Goal: Use online tool/utility: Utilize a website feature to perform a specific function

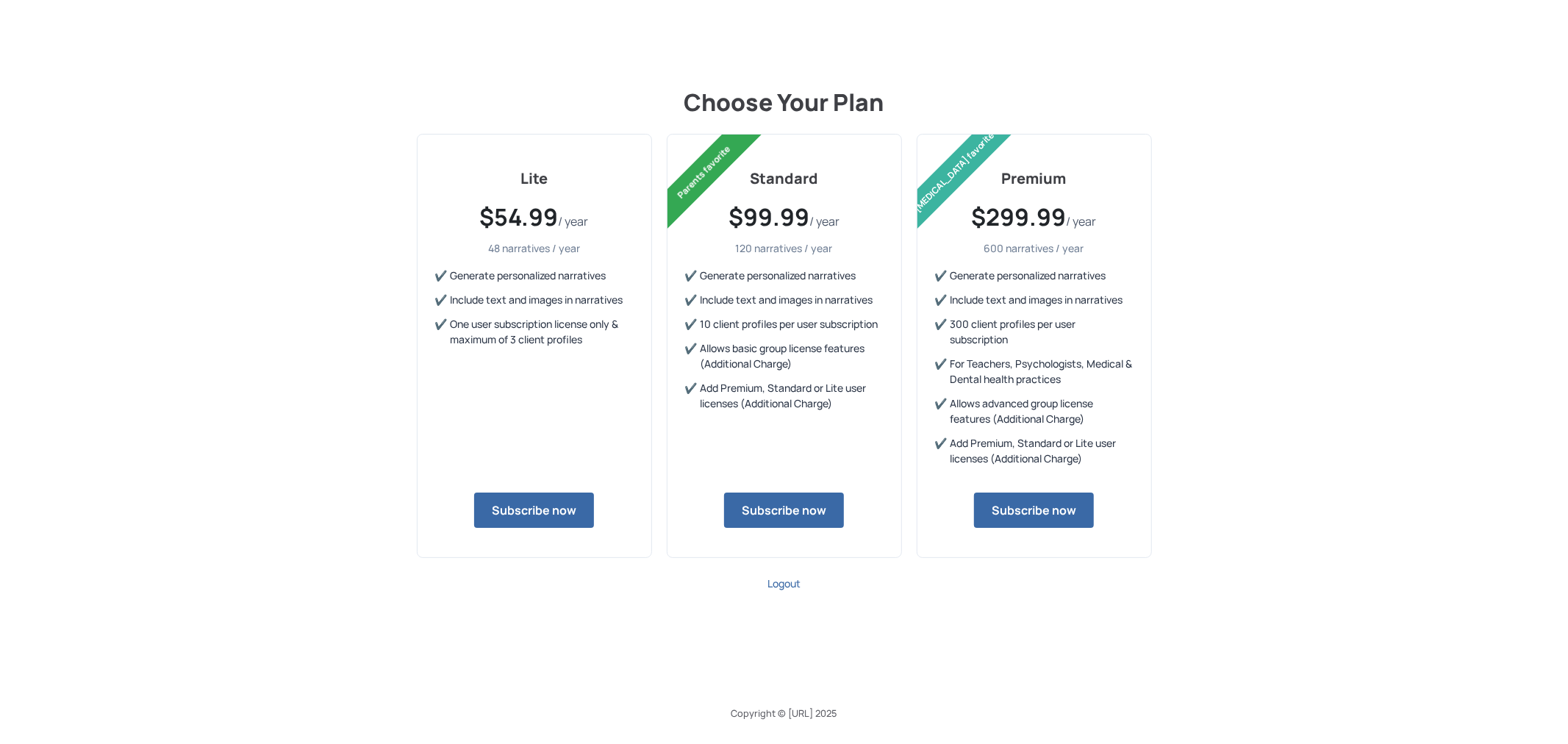
click at [555, 513] on button "Subscribe now" at bounding box center [534, 510] width 120 height 35
click at [790, 579] on span "Logout" at bounding box center [784, 583] width 33 height 14
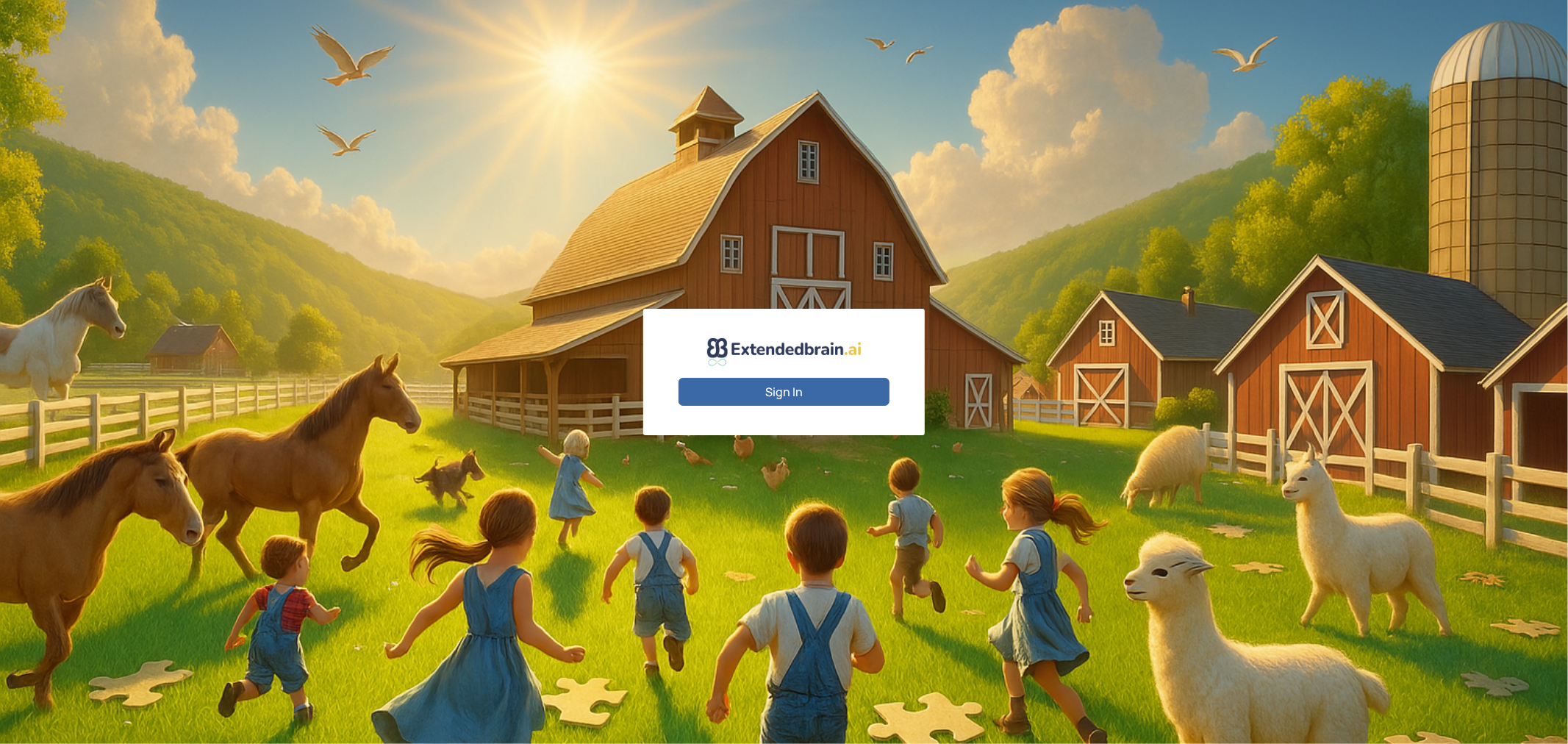
click at [782, 387] on button "Sign In" at bounding box center [784, 391] width 211 height 28
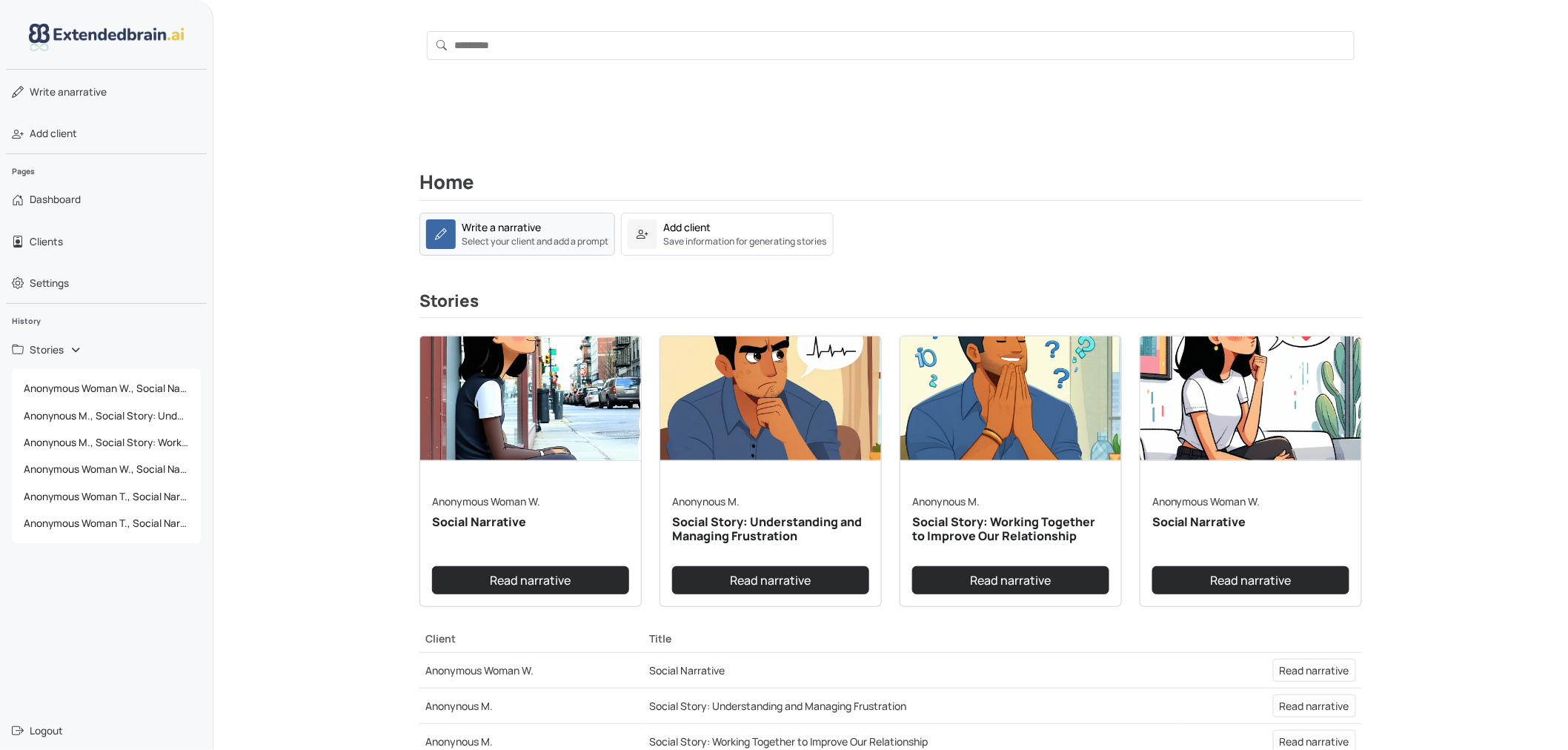
click at [516, 238] on small "Select your client and add a prompt" at bounding box center [534, 242] width 147 height 13
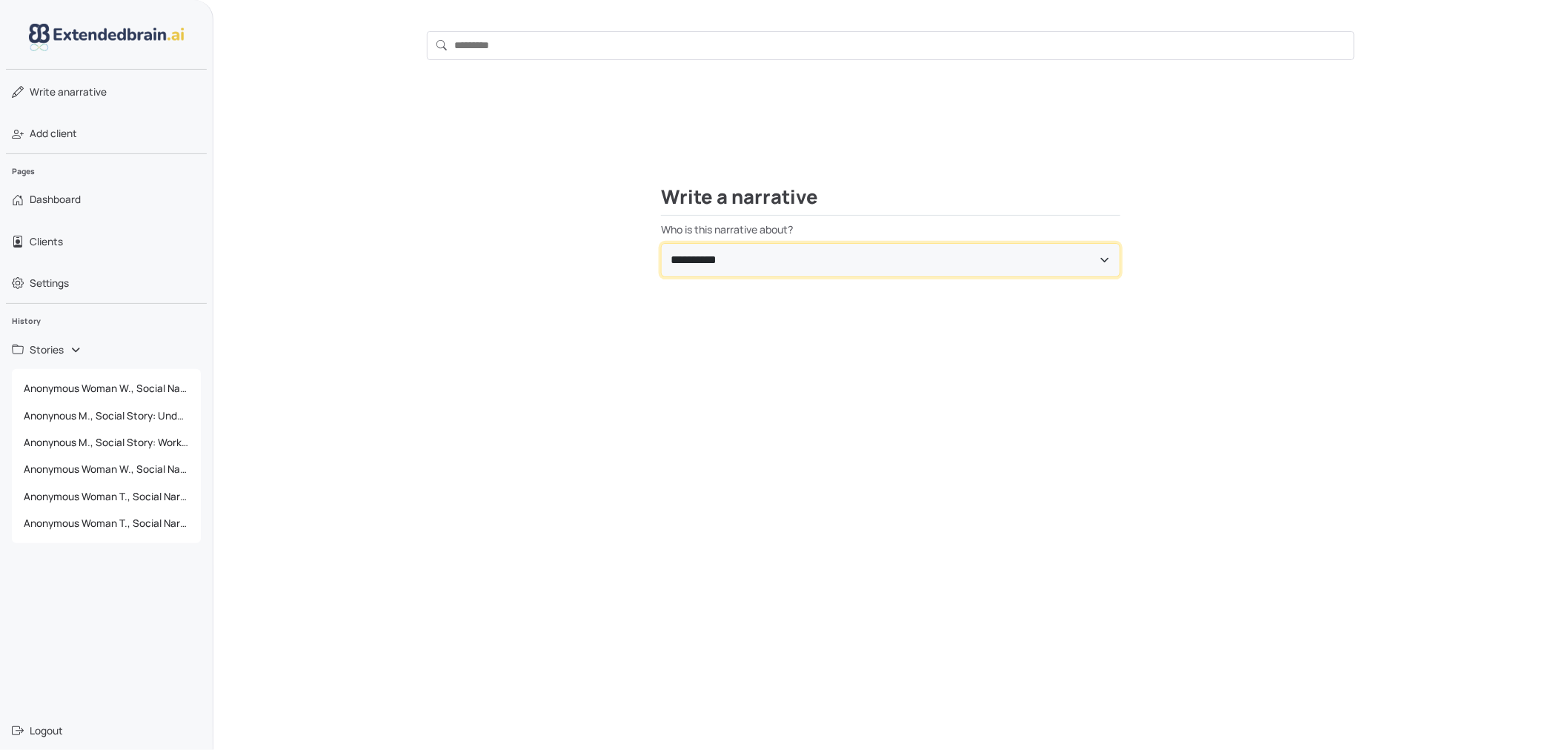
click at [781, 256] on select "**********" at bounding box center [890, 260] width 459 height 35
select select "**********"
click at [661, 243] on select "**********" at bounding box center [890, 260] width 459 height 35
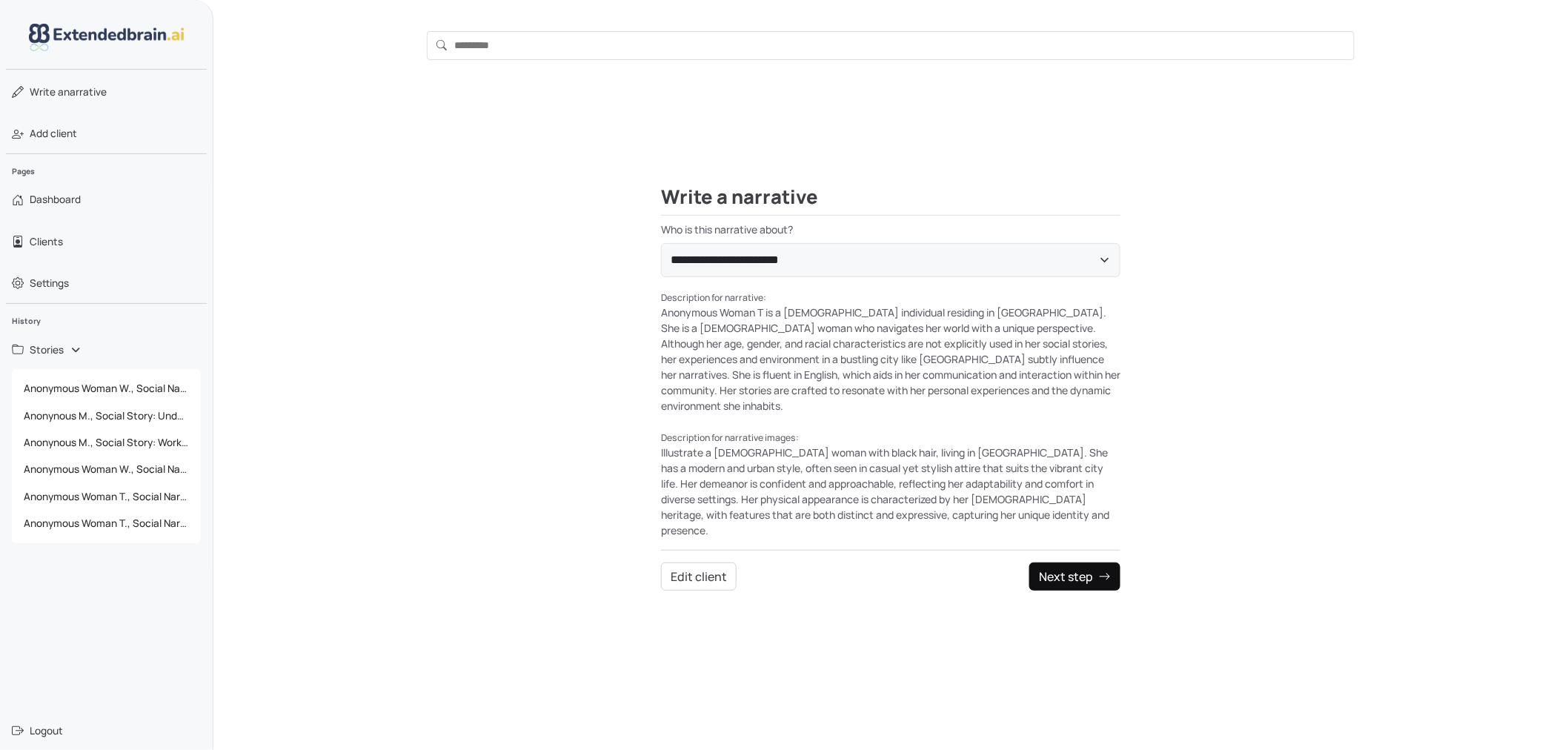
click at [1057, 562] on button "Next step" at bounding box center [1074, 575] width 91 height 28
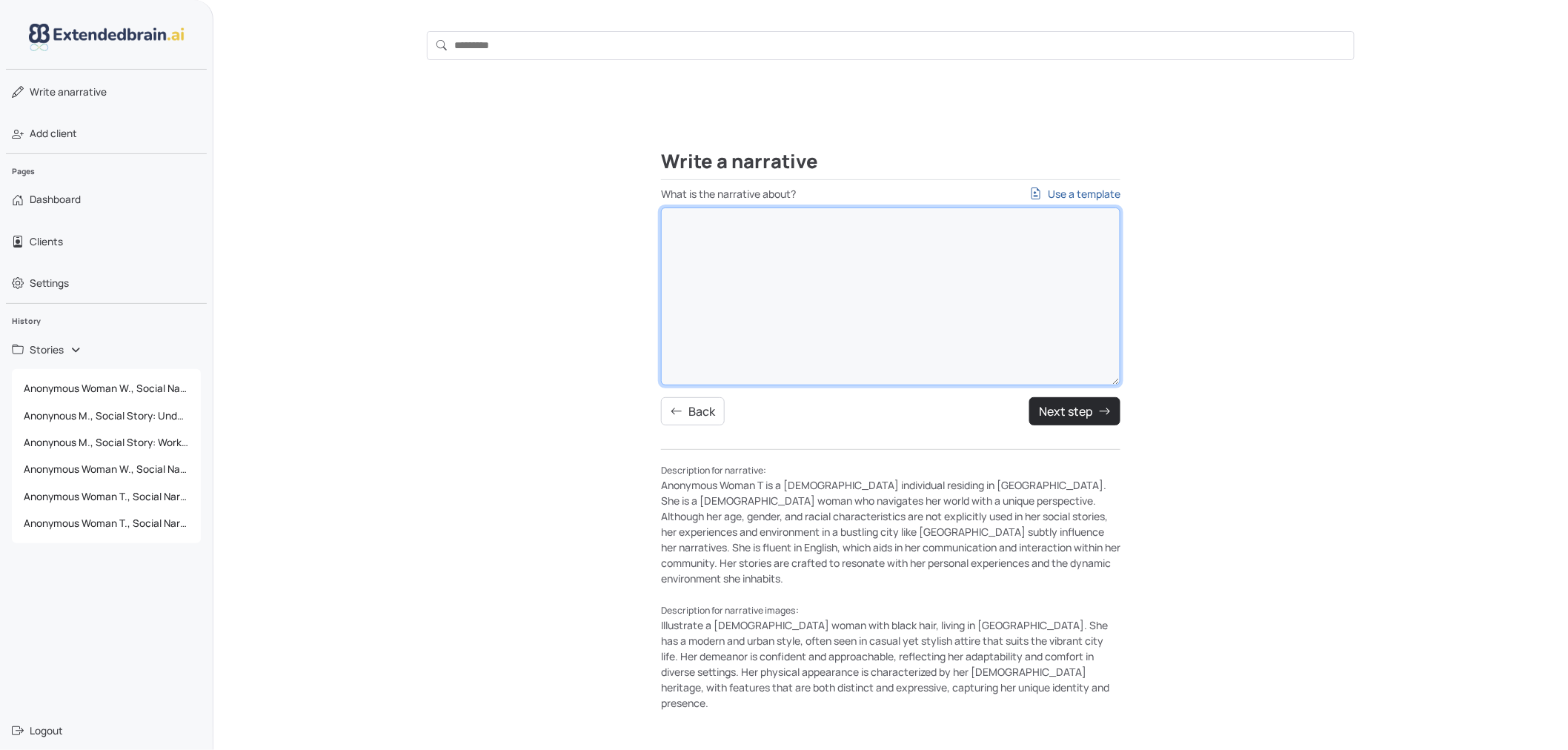
click at [864, 346] on textarea "What is the narrative about? Use a template" at bounding box center [890, 295] width 459 height 177
paste textarea "**********"
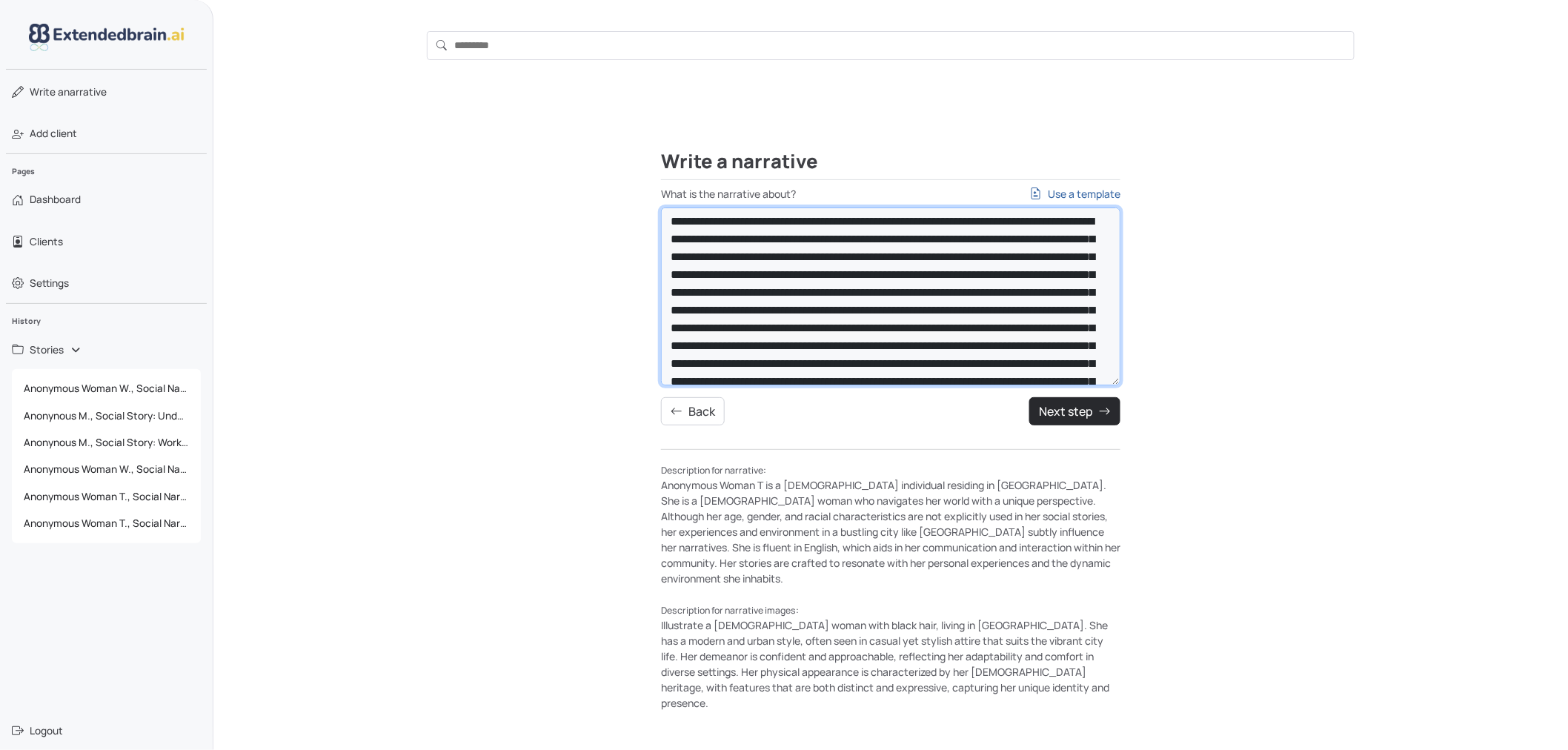
scroll to position [165, 0]
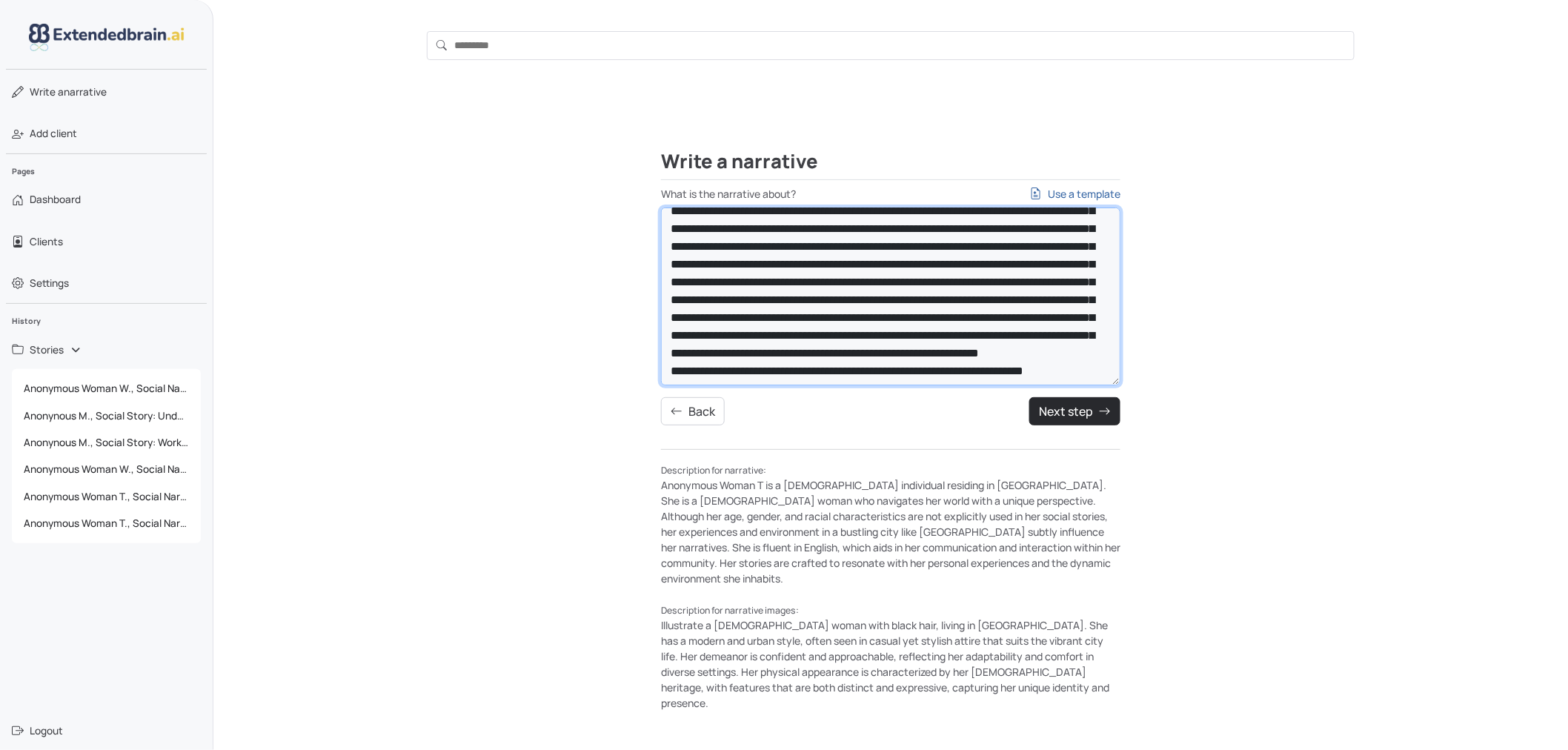
drag, startPoint x: 662, startPoint y: 362, endPoint x: 654, endPoint y: 362, distance: 8.0
click at [654, 362] on div "**********" at bounding box center [891, 455] width 978 height 608
type textarea "**********"
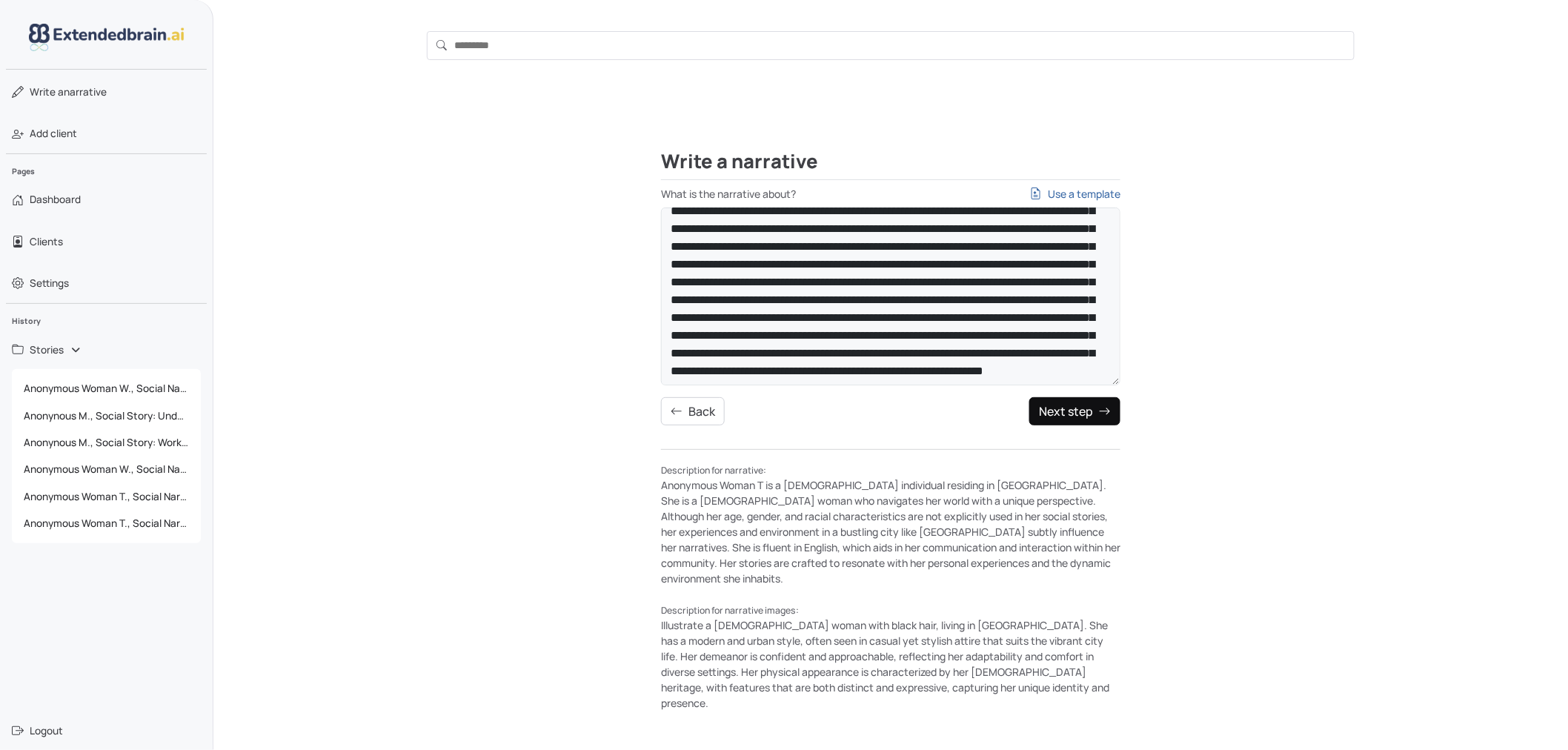
click at [1067, 408] on button "Next step" at bounding box center [1074, 410] width 91 height 28
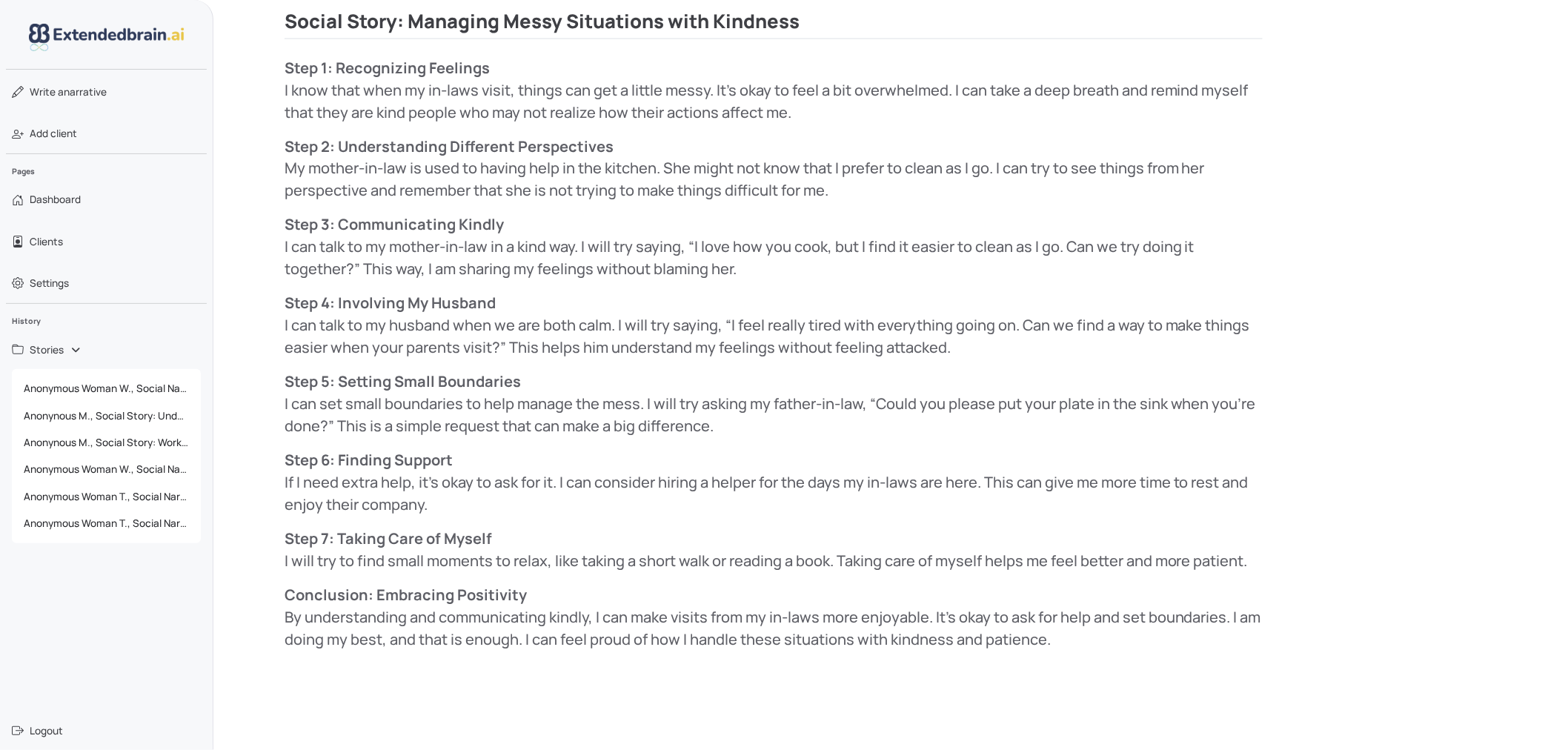
scroll to position [915, 0]
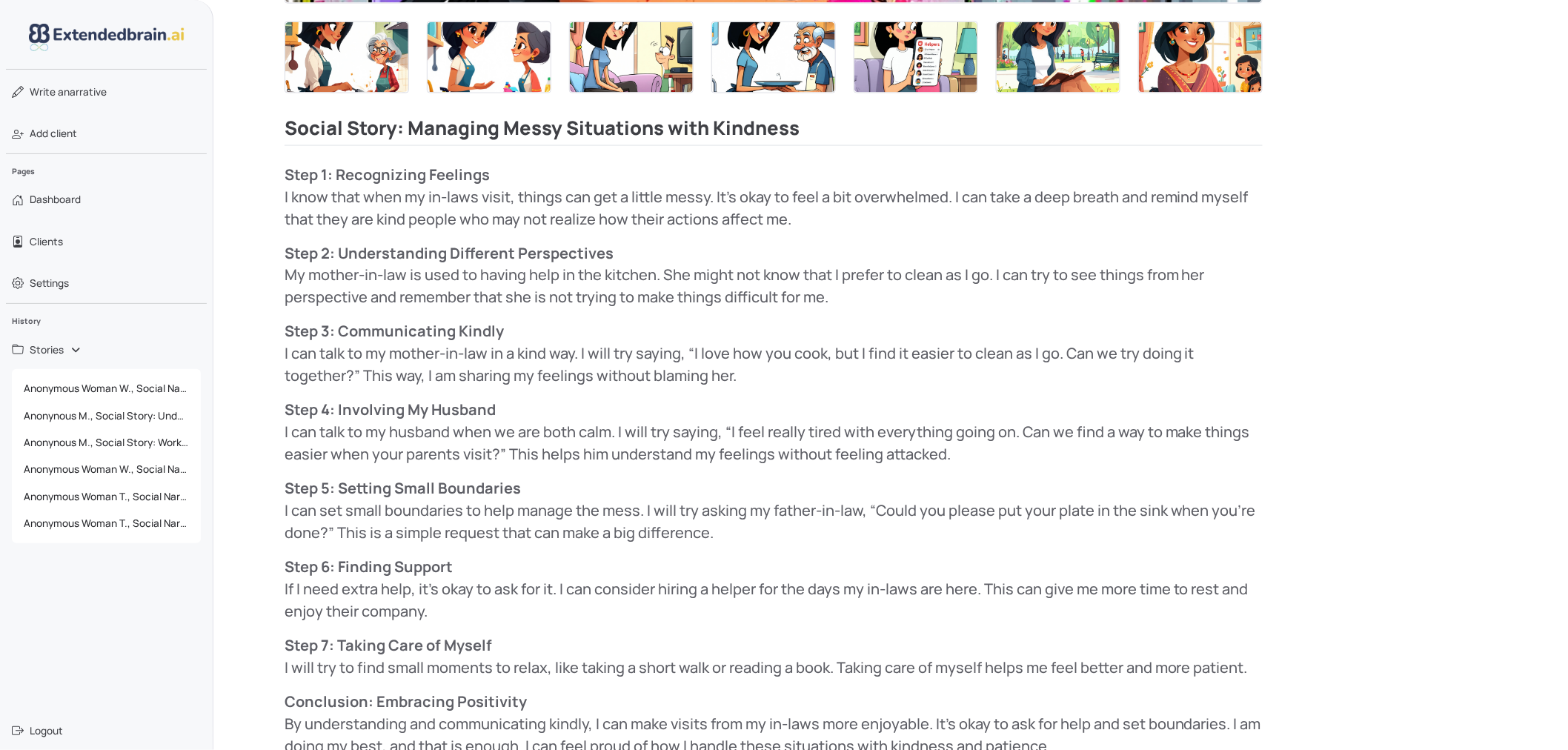
drag, startPoint x: 287, startPoint y: 176, endPoint x: 878, endPoint y: 380, distance: 625.2
click at [878, 380] on div "Step 1: Recognizing Feelings I know that when my in-laws visit, things can get …" at bounding box center [774, 461] width 978 height 595
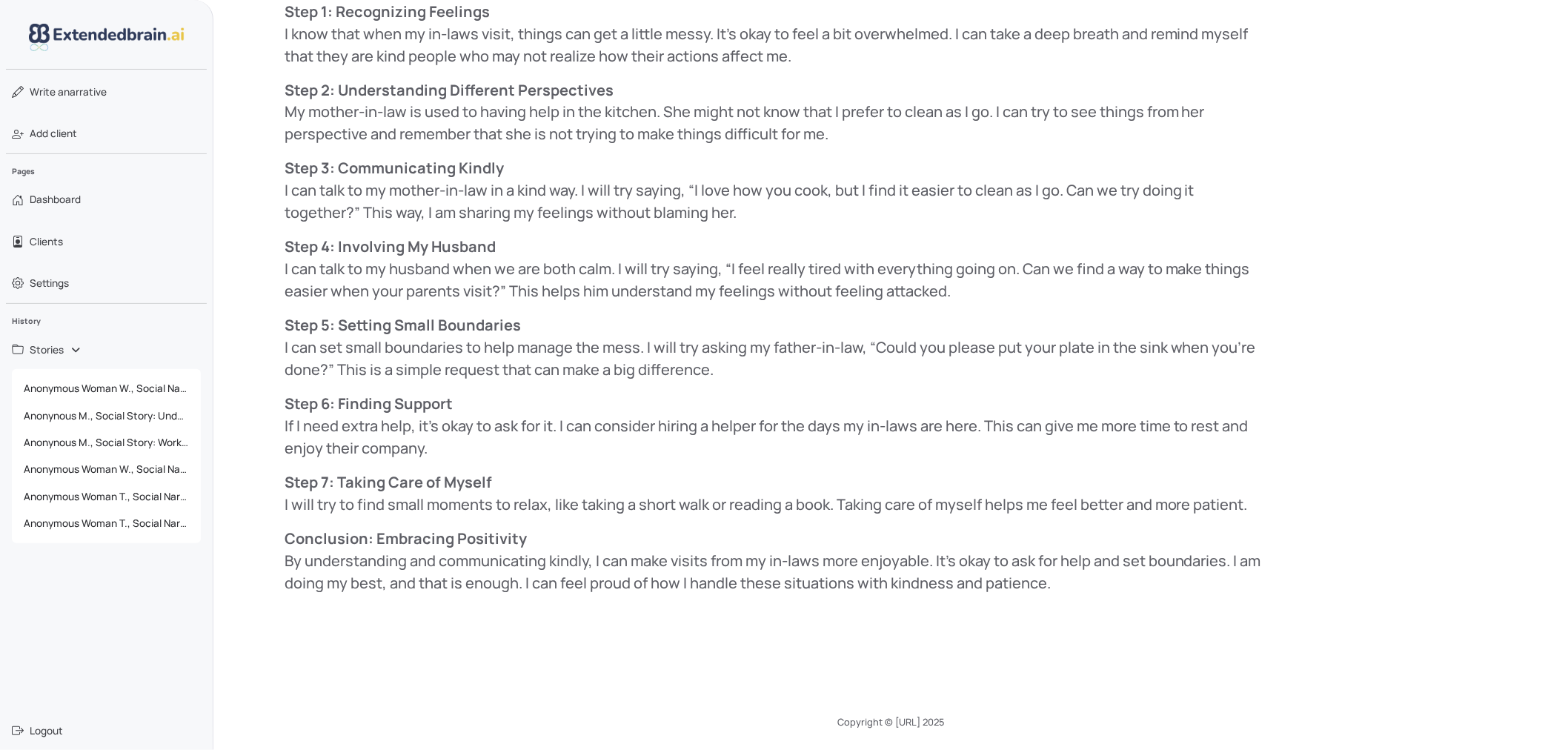
scroll to position [1079, 0]
click at [1094, 582] on p "Conclusion: Embracing Positivity By understanding and communicating kindly, I c…" at bounding box center [774, 560] width 978 height 67
copy div "Lore 2: Ipsumdolors Ametcons A elit sedd eius te in-utla etdol, magnaa eni adm …"
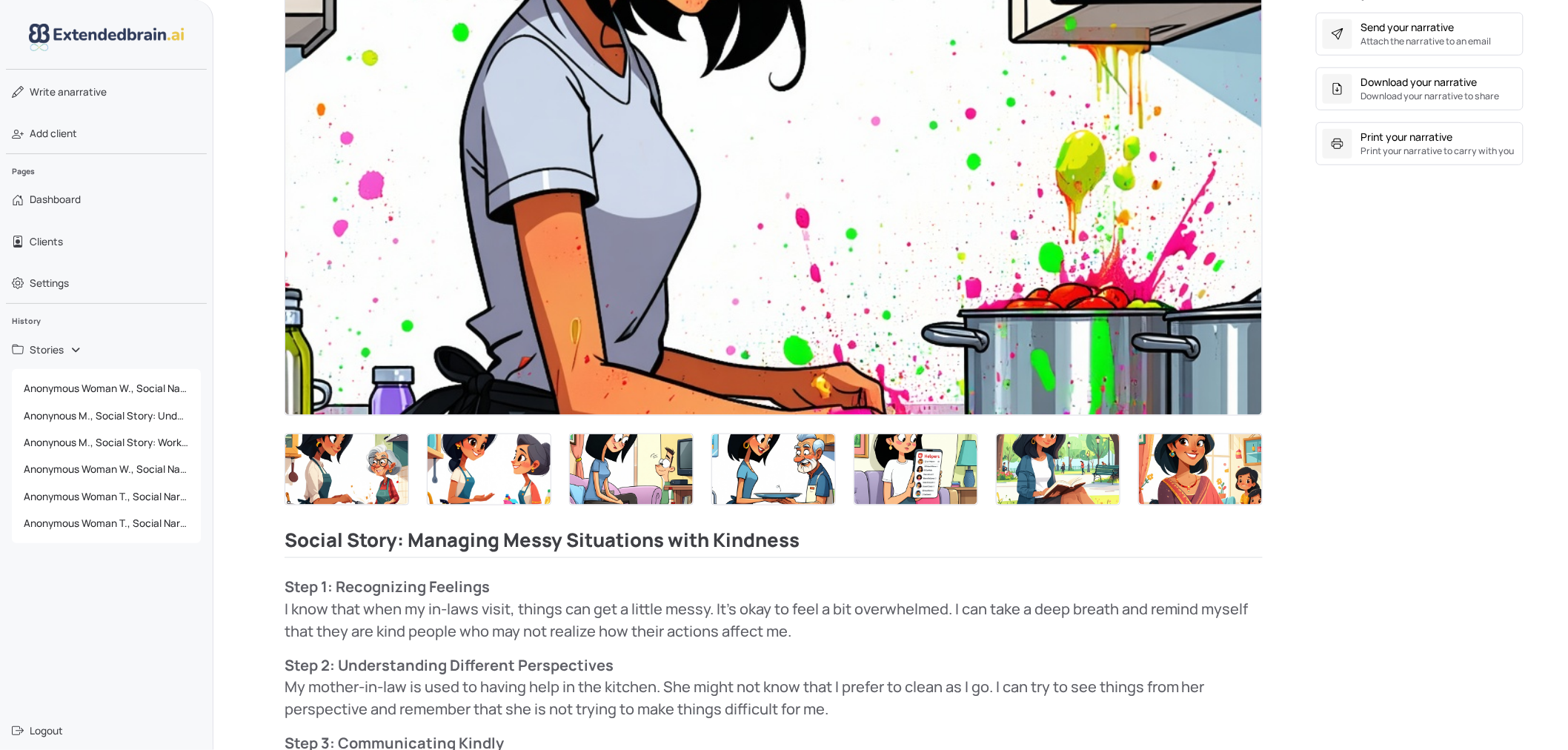
click at [679, 243] on img at bounding box center [773, 140] width 976 height 551
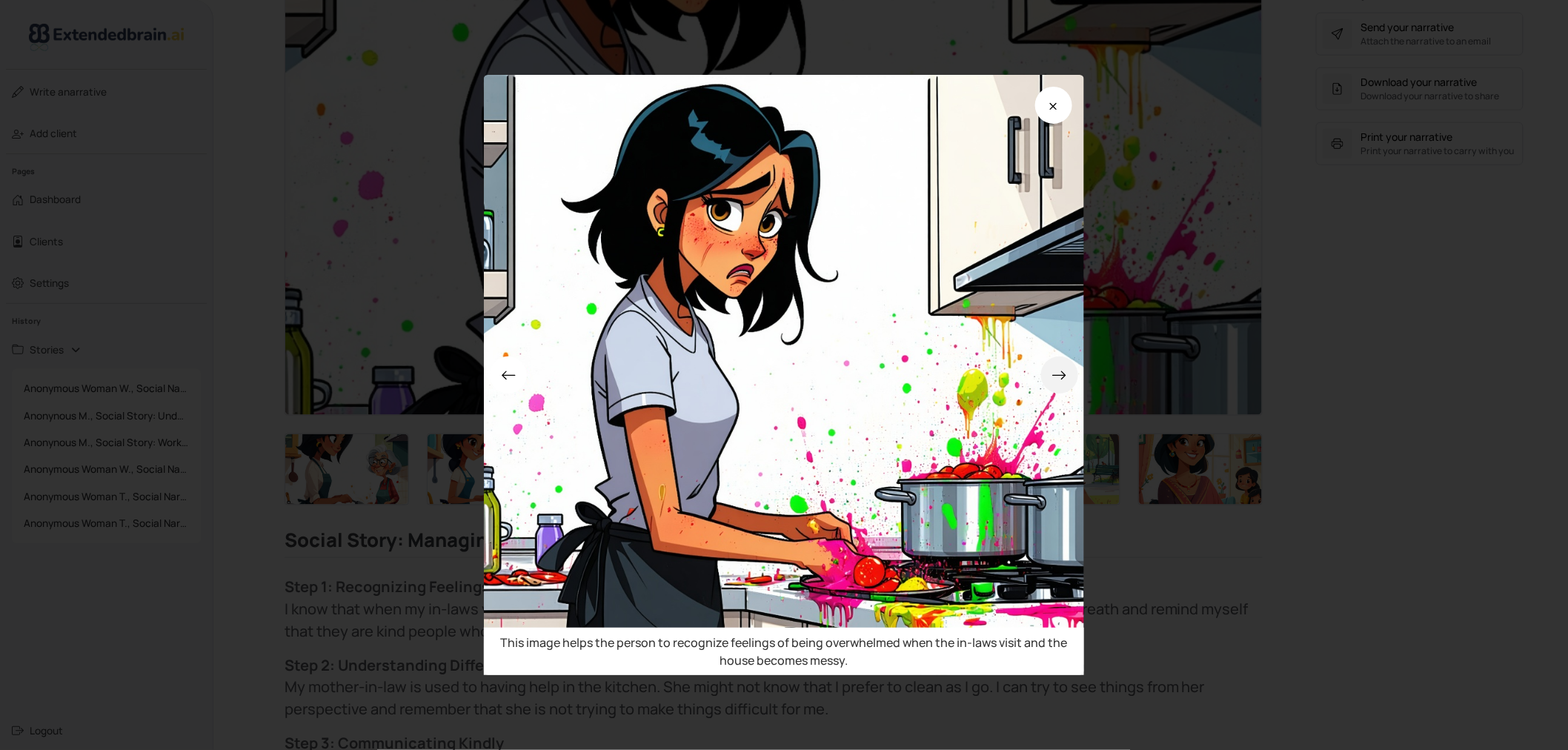
click at [1064, 372] on icon at bounding box center [1059, 375] width 15 height 15
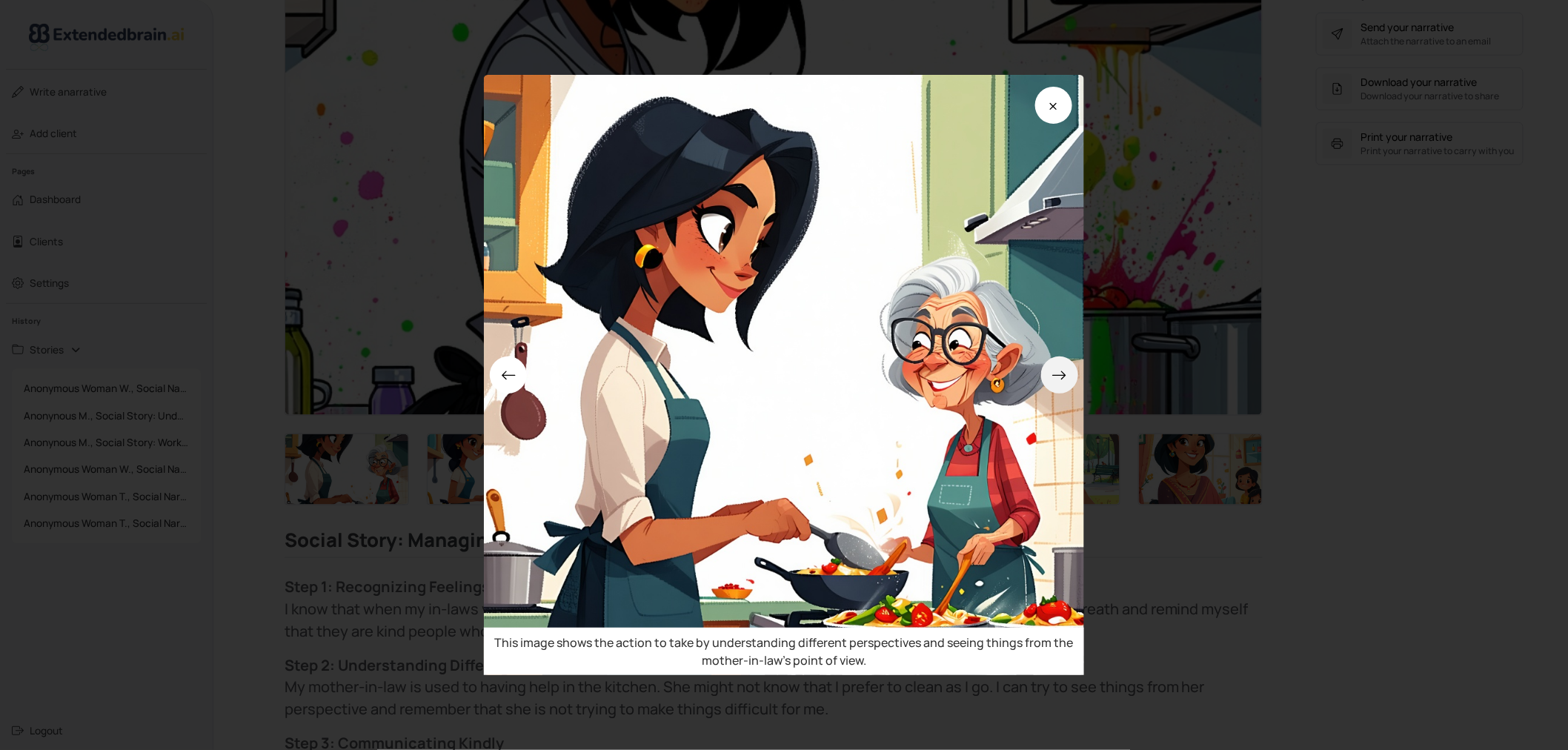
click at [1064, 372] on icon at bounding box center [1059, 375] width 15 height 15
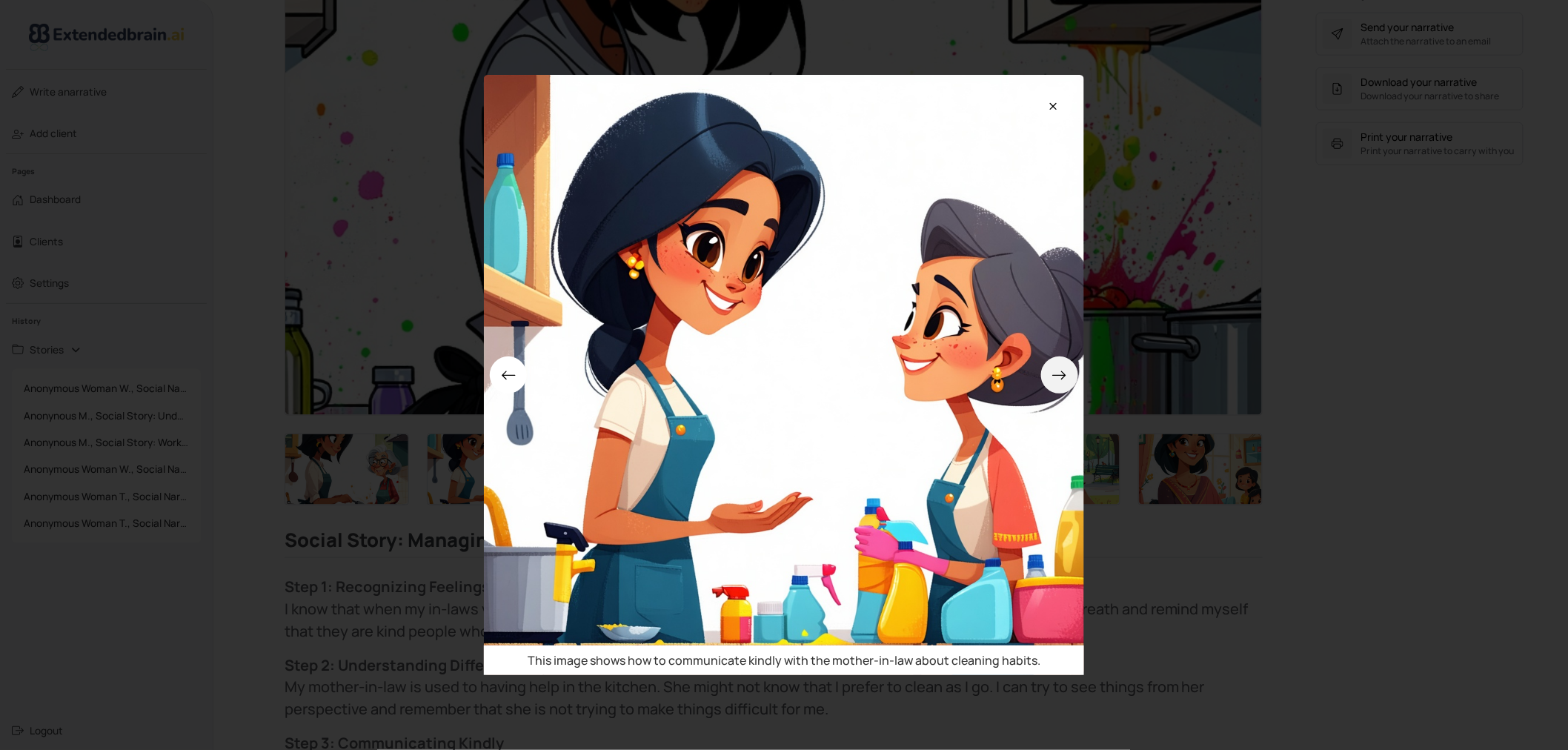
click at [1064, 372] on icon at bounding box center [1059, 375] width 15 height 15
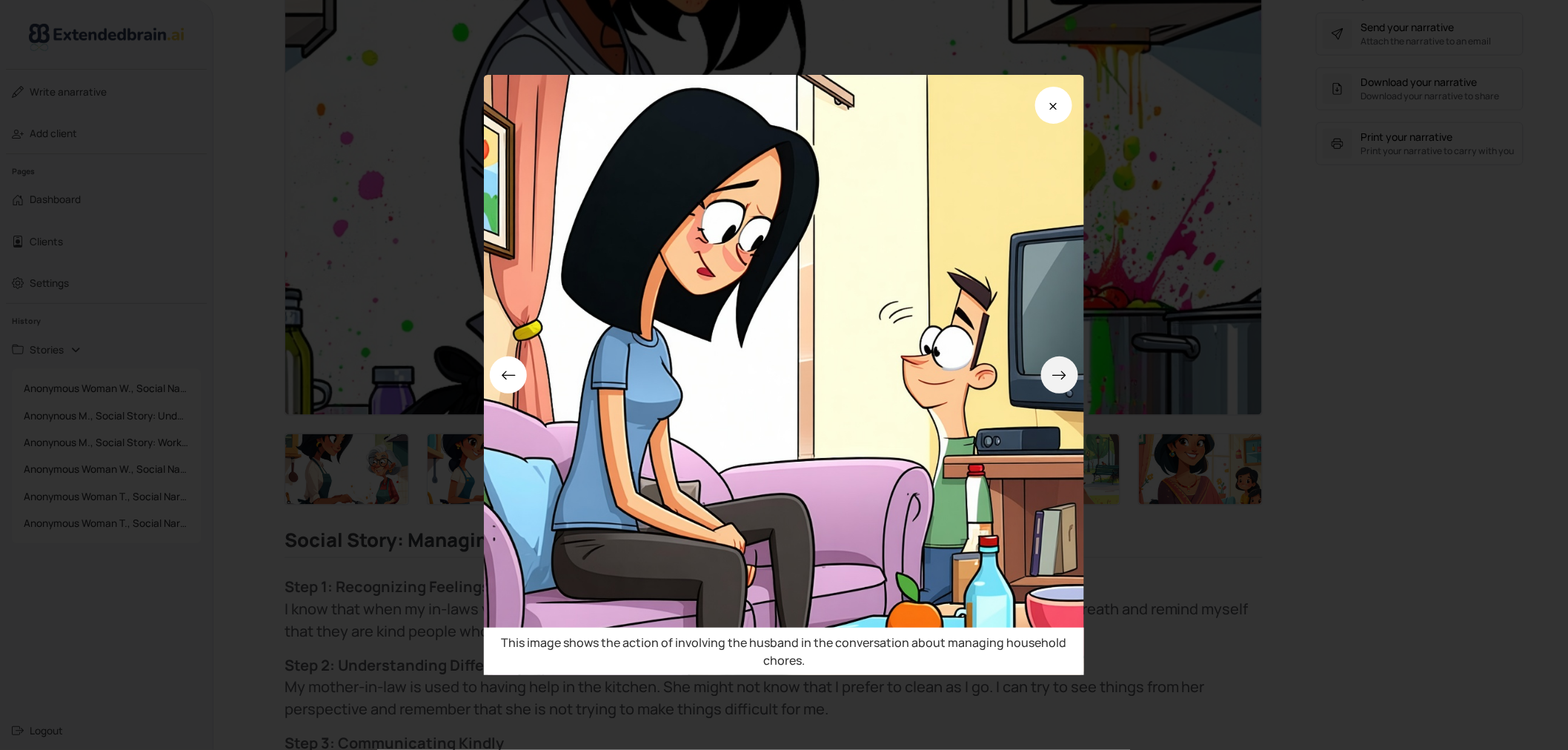
click at [1064, 372] on icon at bounding box center [1059, 375] width 15 height 15
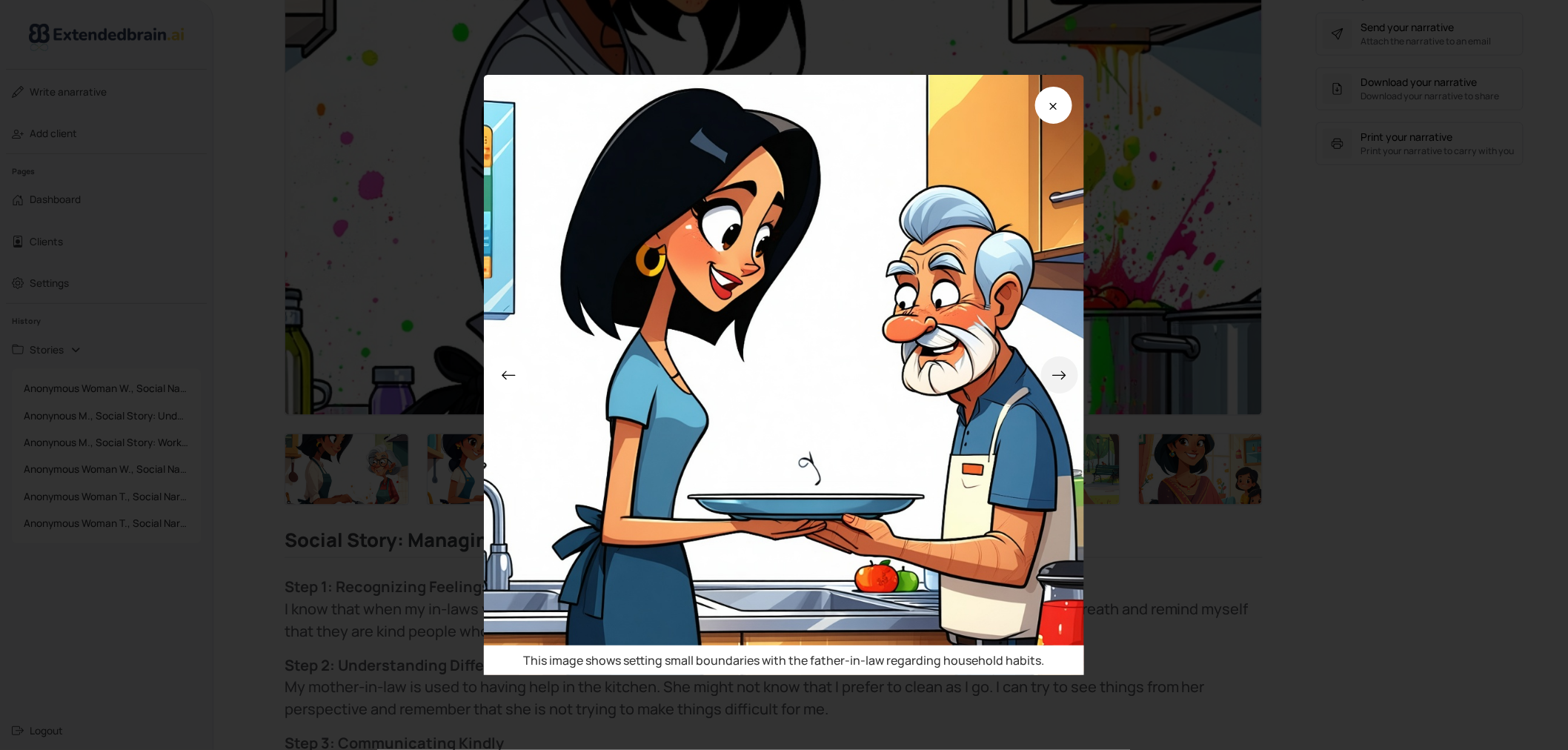
click at [1064, 372] on icon at bounding box center [1059, 375] width 15 height 15
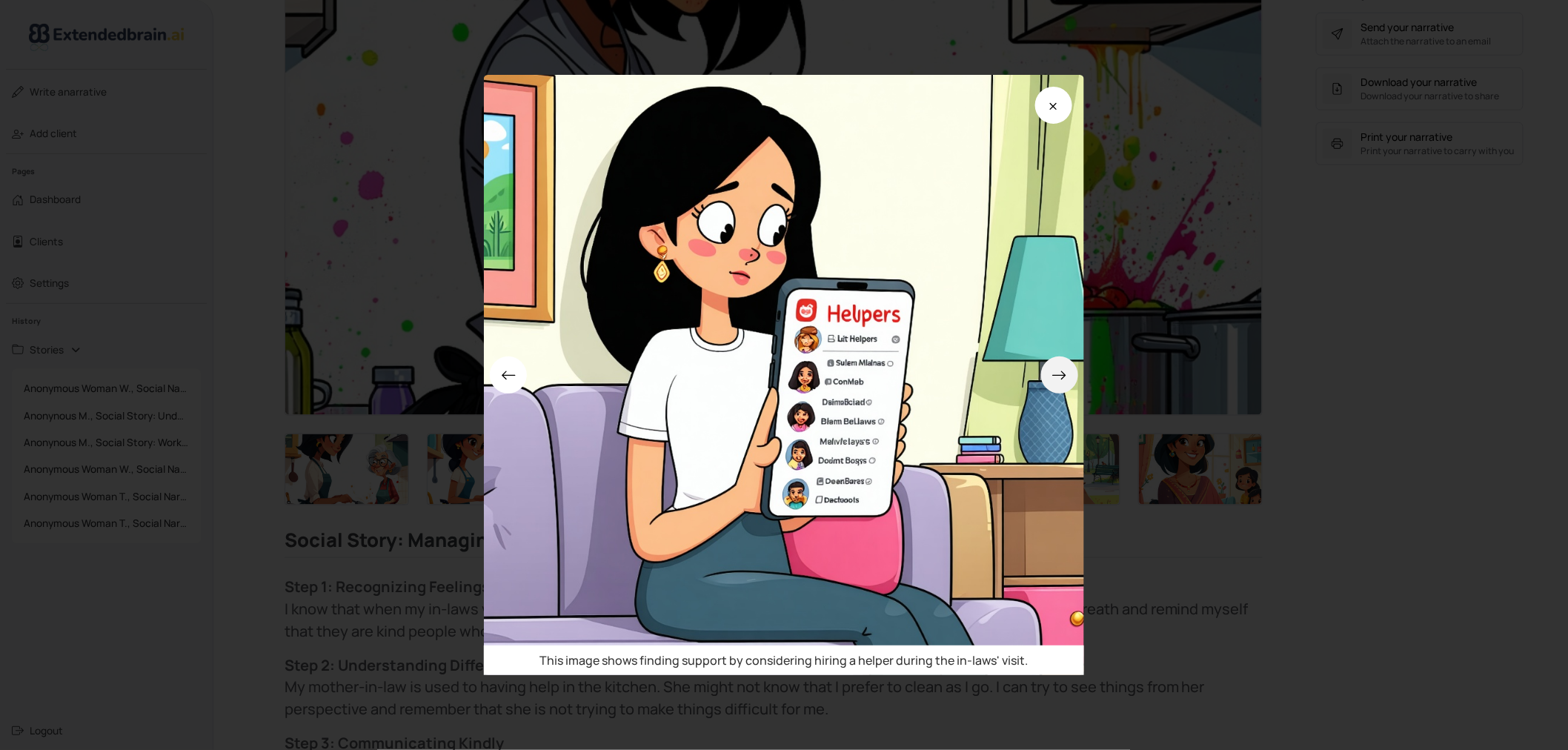
click at [1064, 372] on icon at bounding box center [1059, 375] width 15 height 15
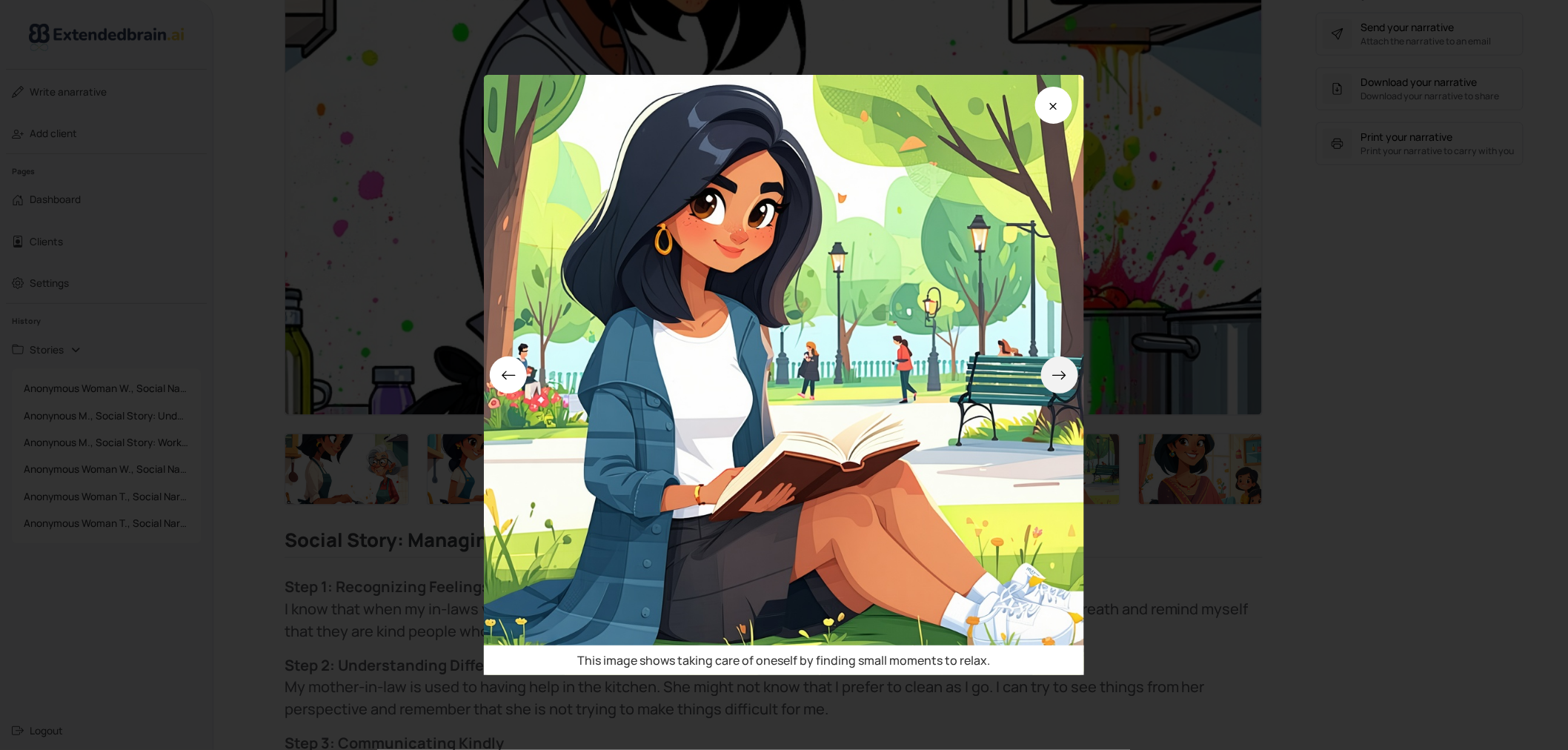
click at [1064, 372] on icon at bounding box center [1059, 375] width 15 height 15
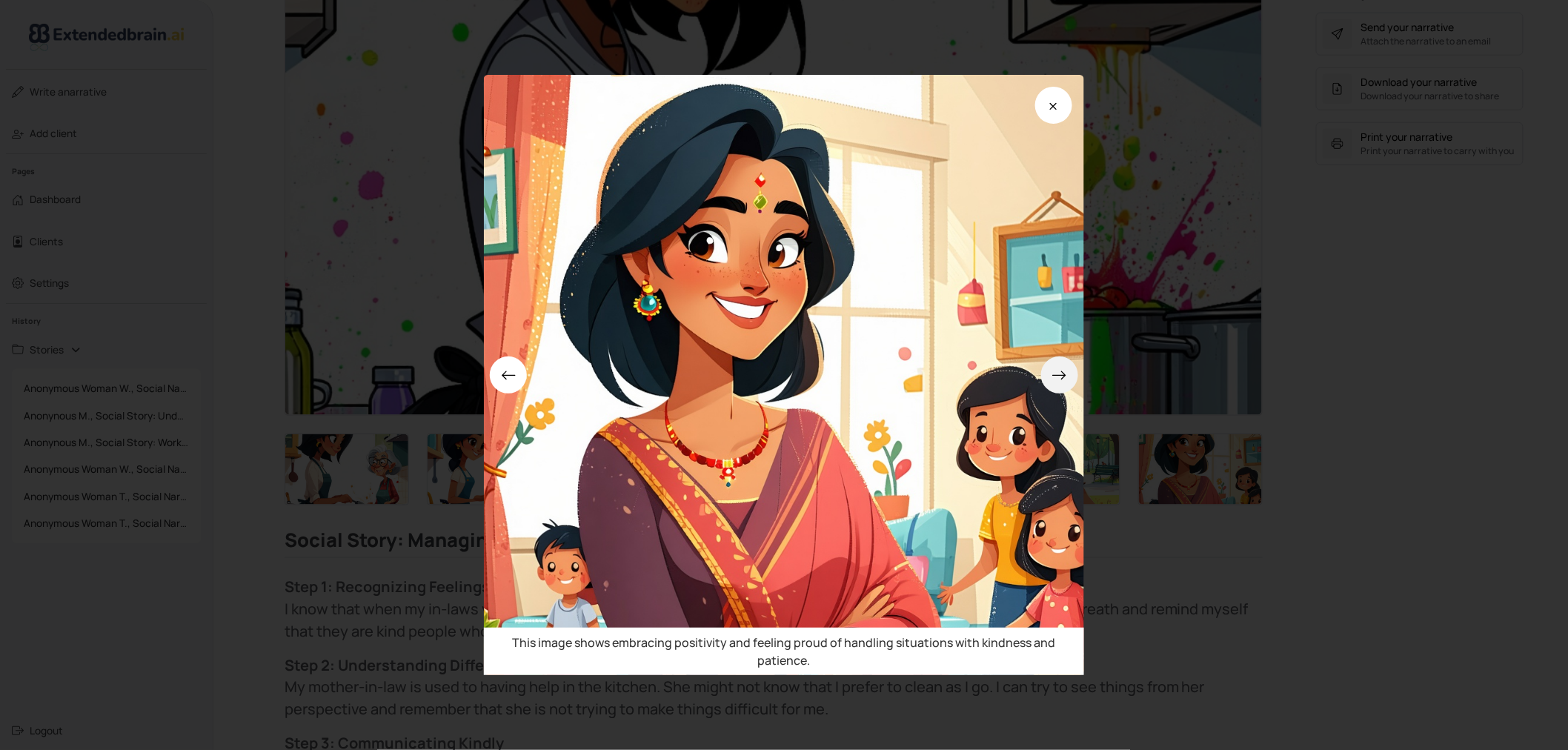
click at [1055, 381] on button at bounding box center [1060, 375] width 37 height 37
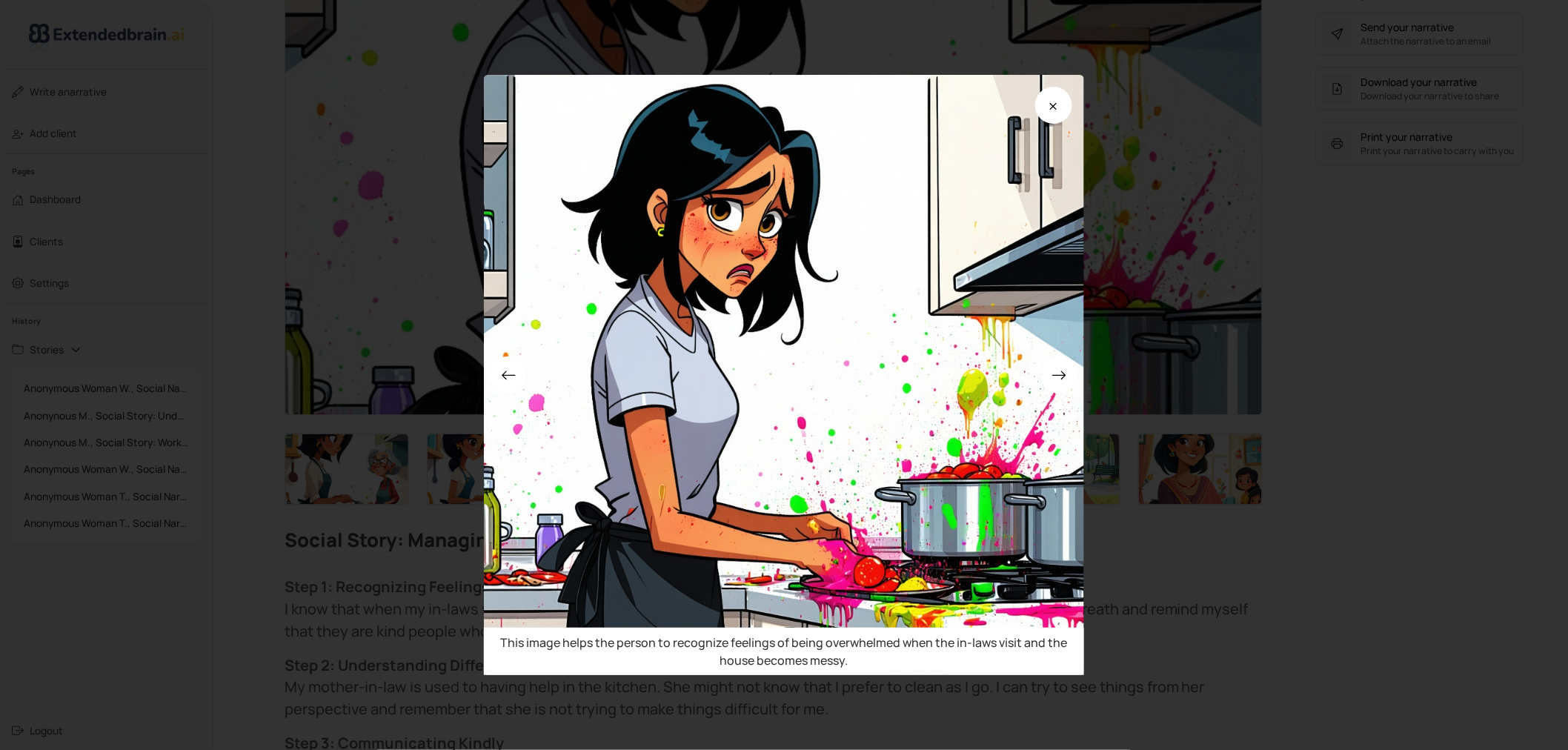
click at [1452, 375] on div "This image helps the person to recognize feelings of being overwhelmed when the…" at bounding box center [784, 375] width 1568 height 750
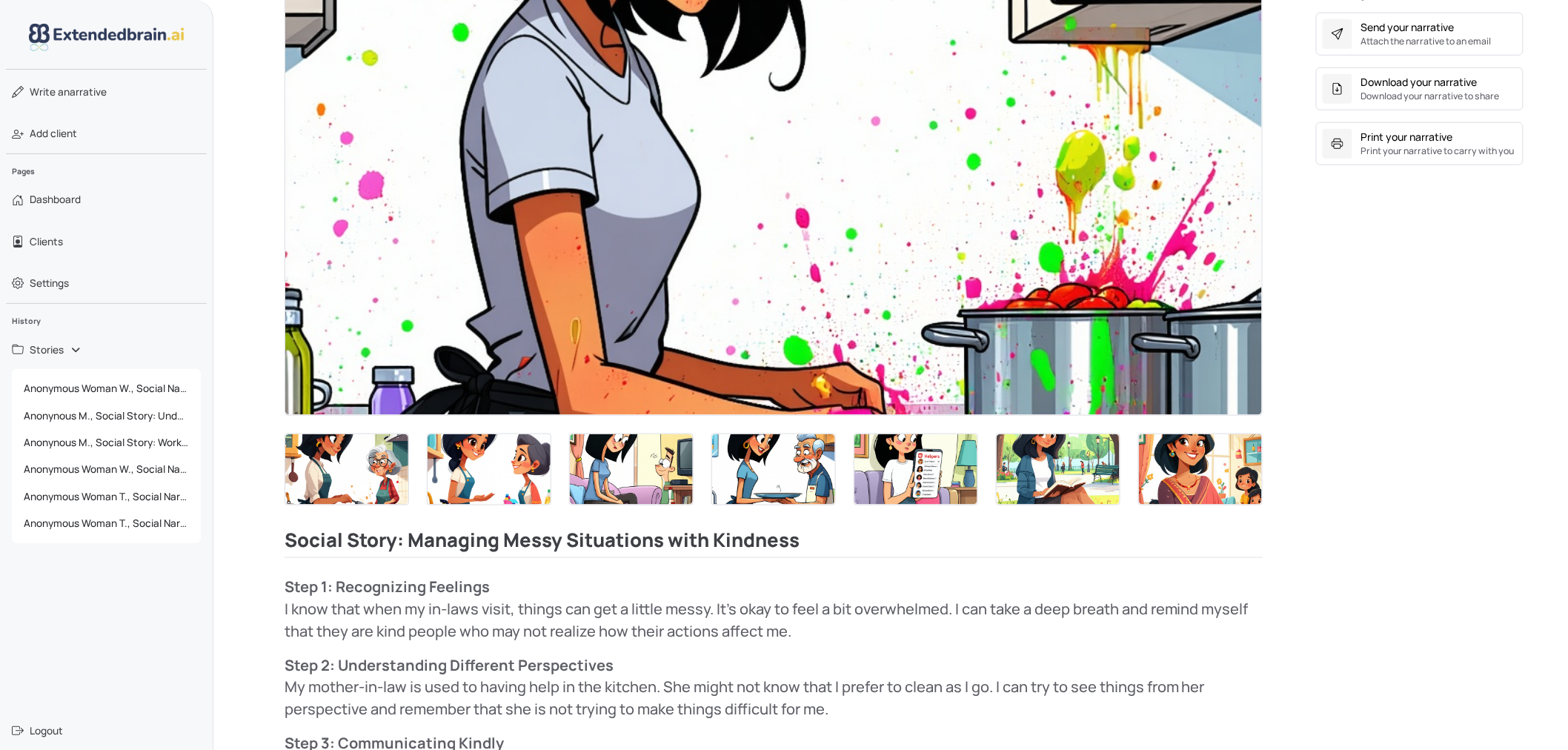
scroll to position [0, 0]
